Goal: Information Seeking & Learning: Understand process/instructions

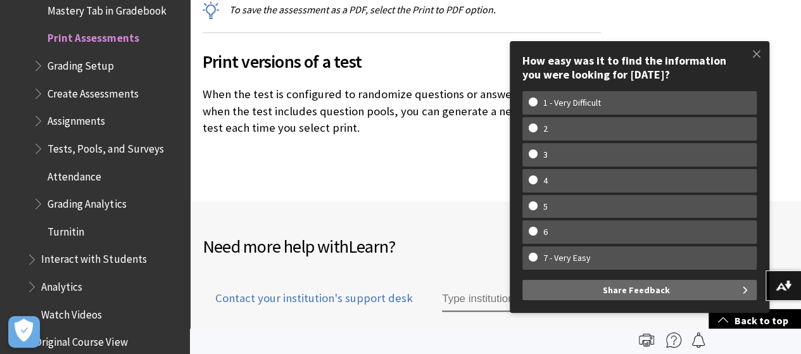
scroll to position [410, 0]
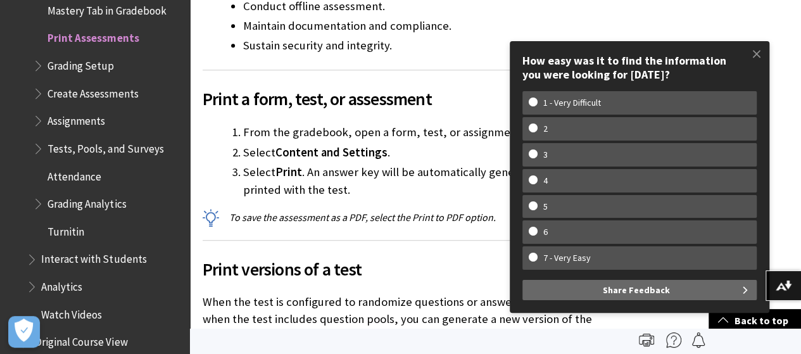
click at [756, 54] on span at bounding box center [756, 54] width 27 height 27
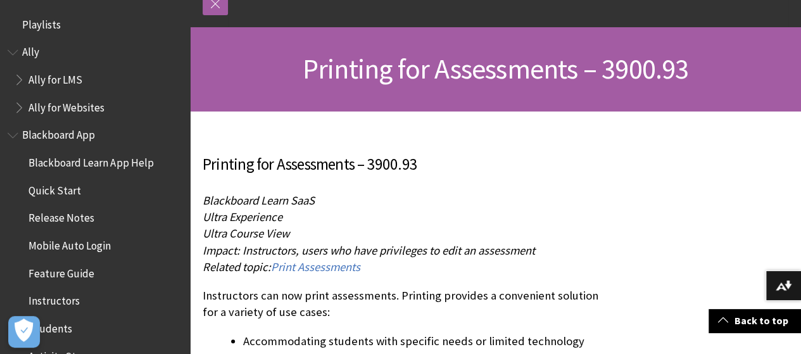
scroll to position [127, 0]
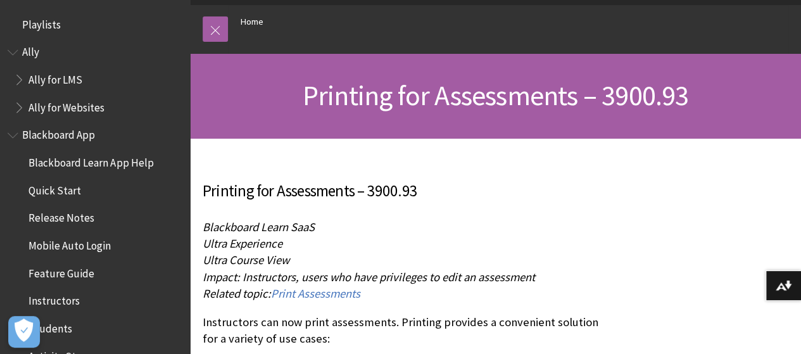
click at [338, 297] on span "Print Assessments" at bounding box center [315, 293] width 89 height 15
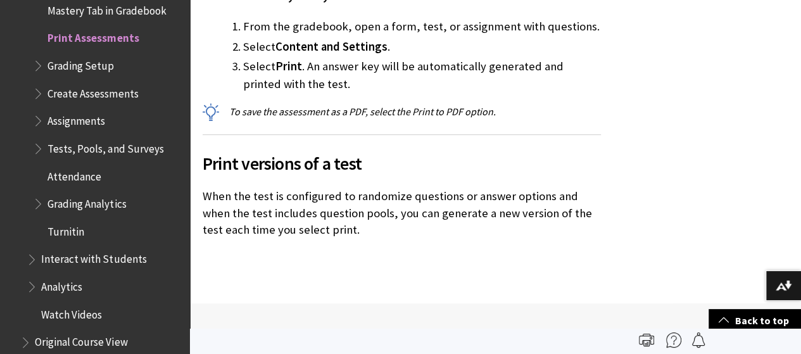
scroll to position [443, 0]
